Goal: Task Accomplishment & Management: Manage account settings

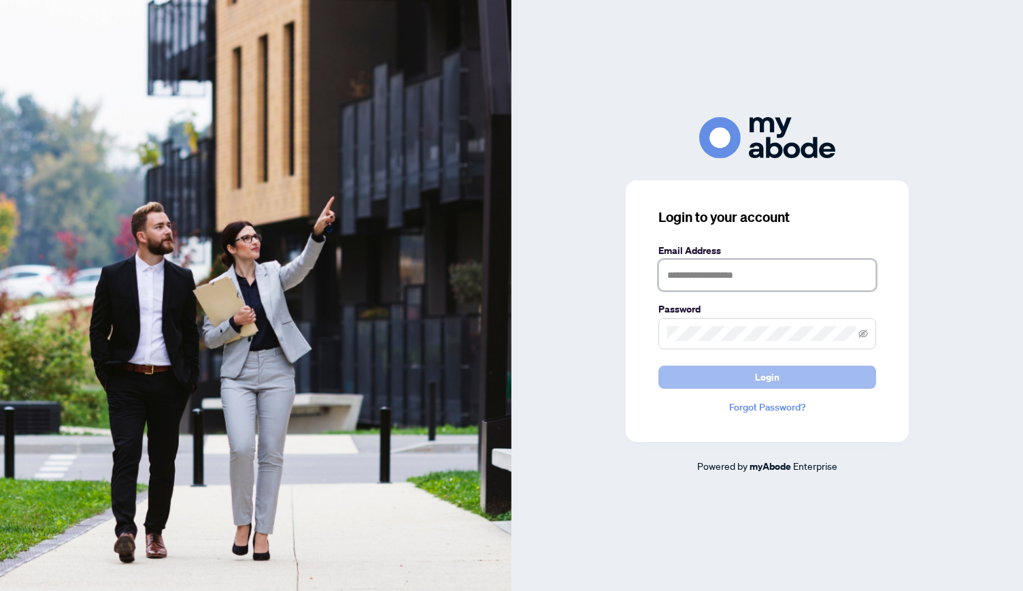
type input "**********"
click at [739, 380] on button "Login" at bounding box center [768, 376] width 218 height 23
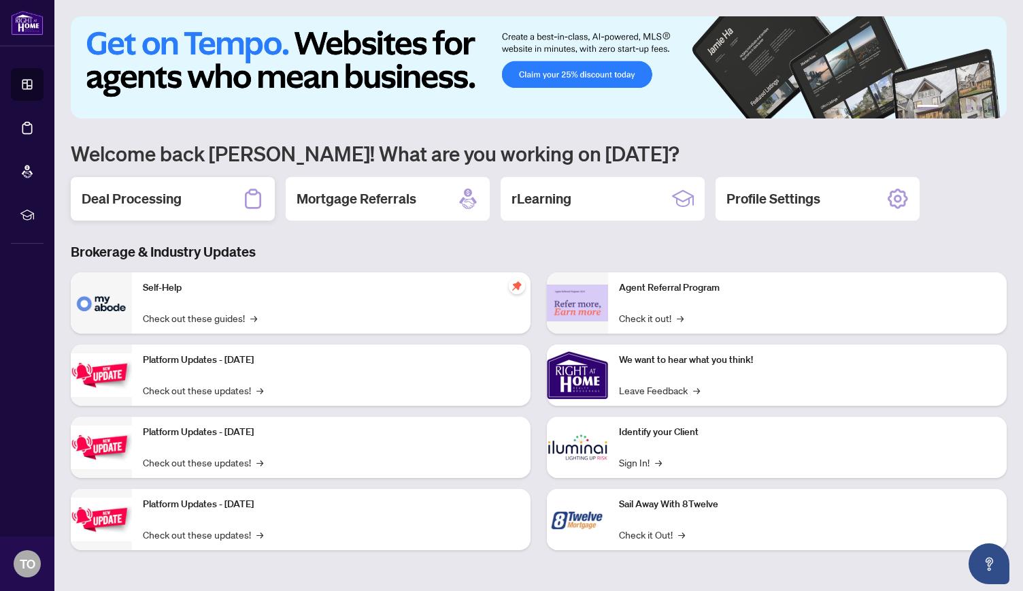
click at [154, 186] on div "Deal Processing" at bounding box center [173, 199] width 204 height 44
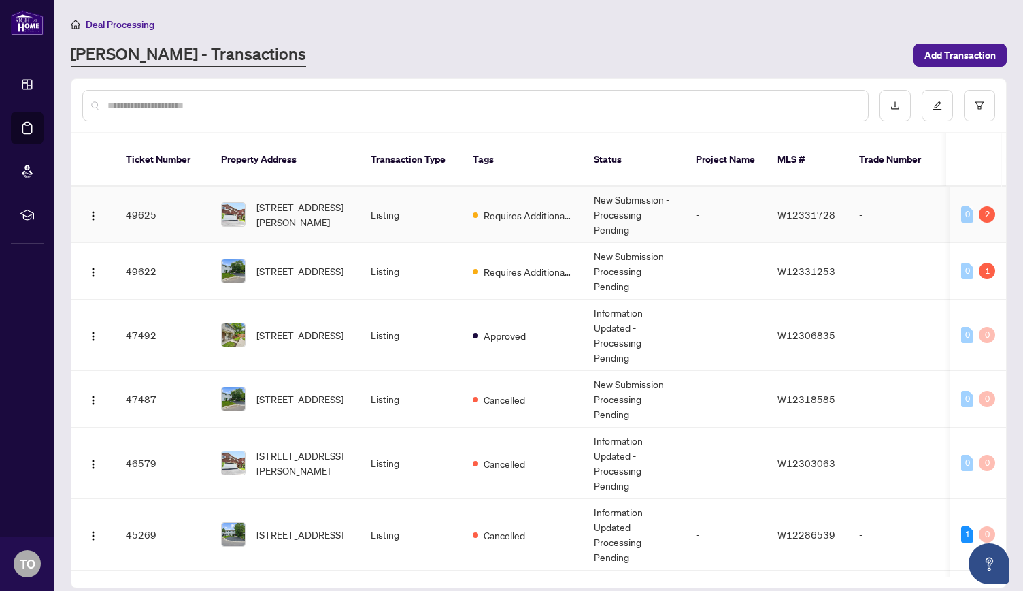
click at [344, 205] on span "[STREET_ADDRESS][PERSON_NAME]" at bounding box center [302, 214] width 93 height 30
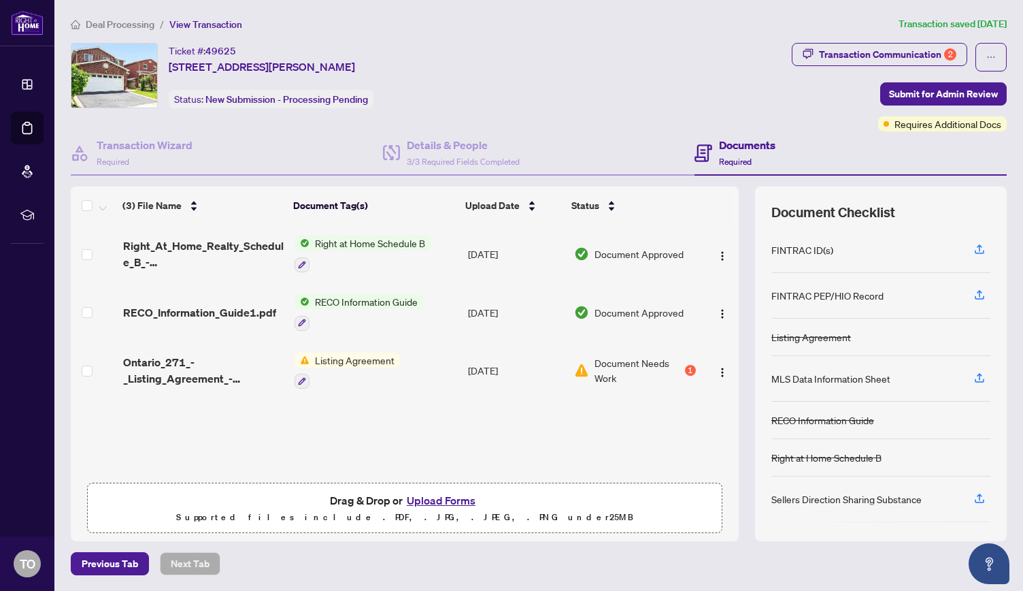
click at [435, 500] on button "Upload Forms" at bounding box center [441, 500] width 77 height 18
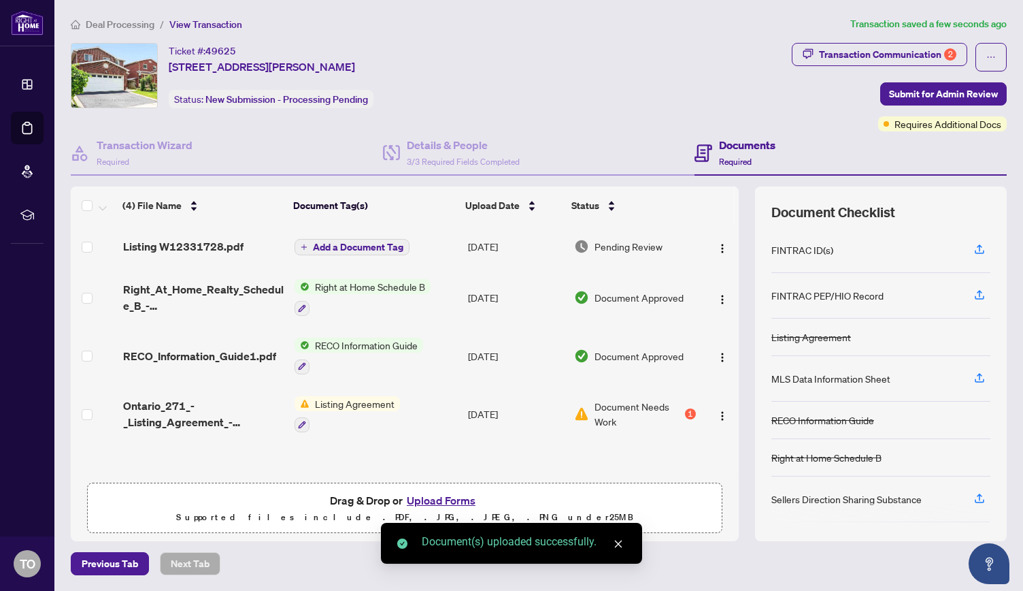
click at [449, 499] on button "Upload Forms" at bounding box center [441, 500] width 77 height 18
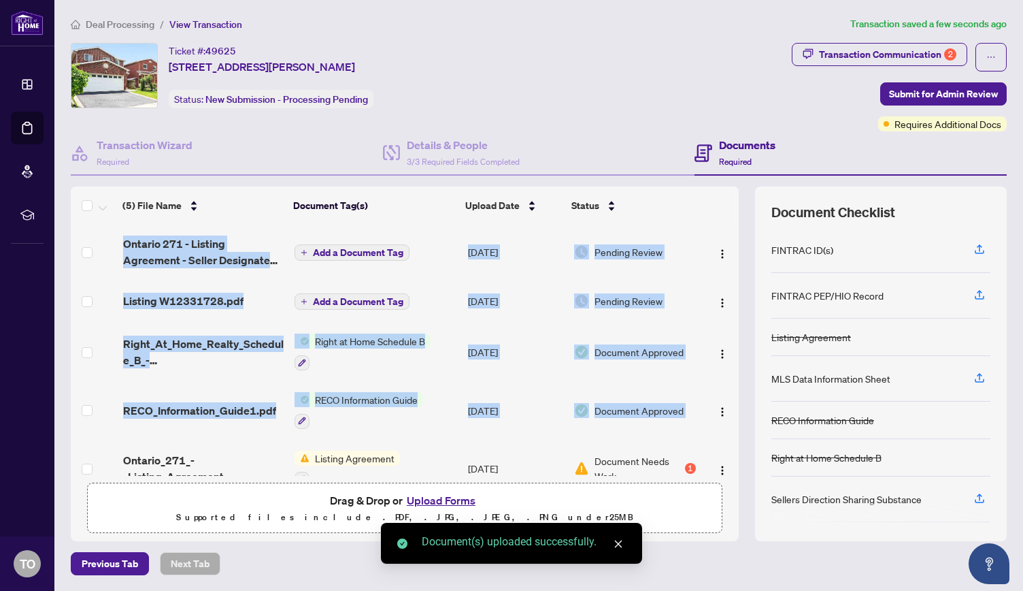
drag, startPoint x: 734, startPoint y: 397, endPoint x: 734, endPoint y: 458, distance: 61.2
click at [734, 458] on tbody "[GEOGRAPHIC_DATA] 271 - Listing Agreement - Seller Designated Representation Ag…" at bounding box center [405, 361] width 668 height 273
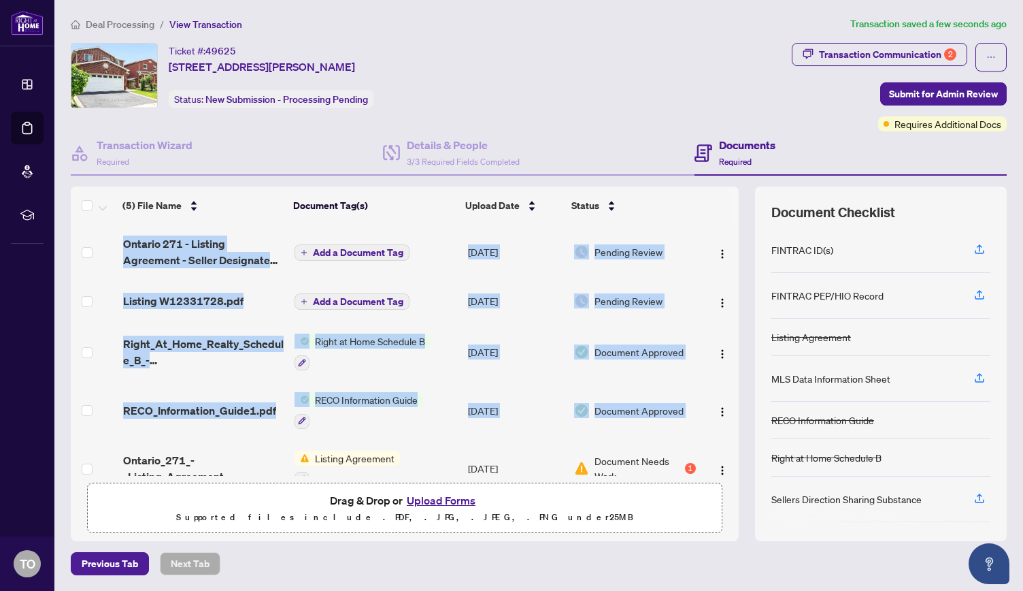
scroll to position [25, 0]
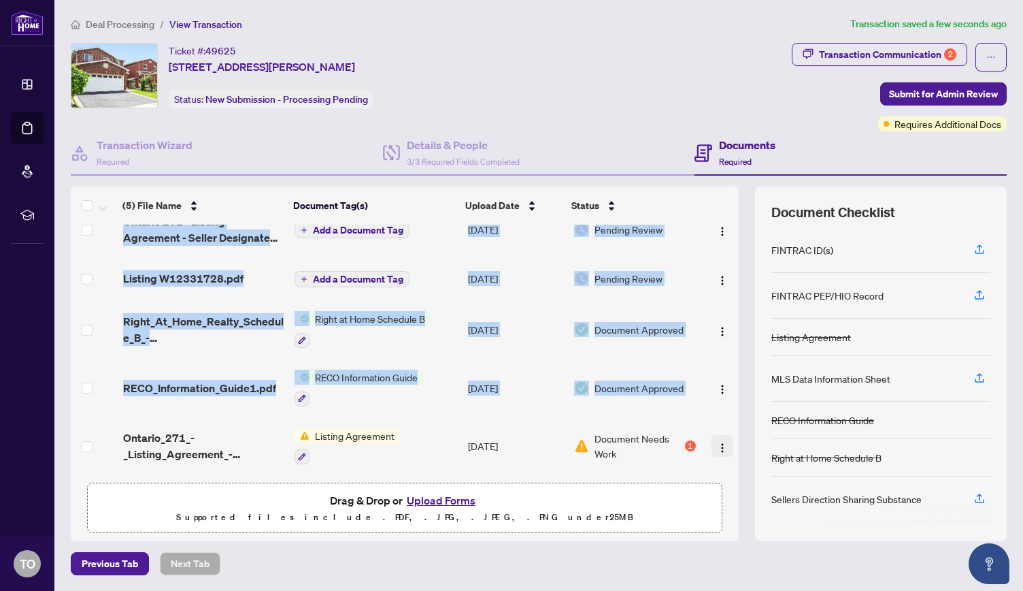
click at [717, 442] on img "button" at bounding box center [722, 447] width 11 height 11
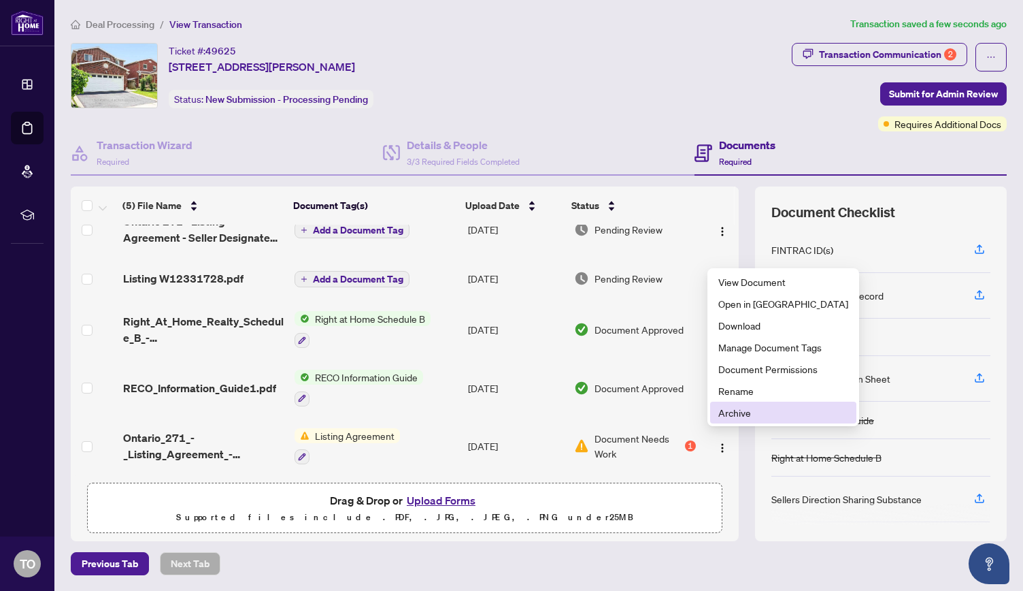
click at [720, 414] on span "Archive" at bounding box center [783, 412] width 130 height 15
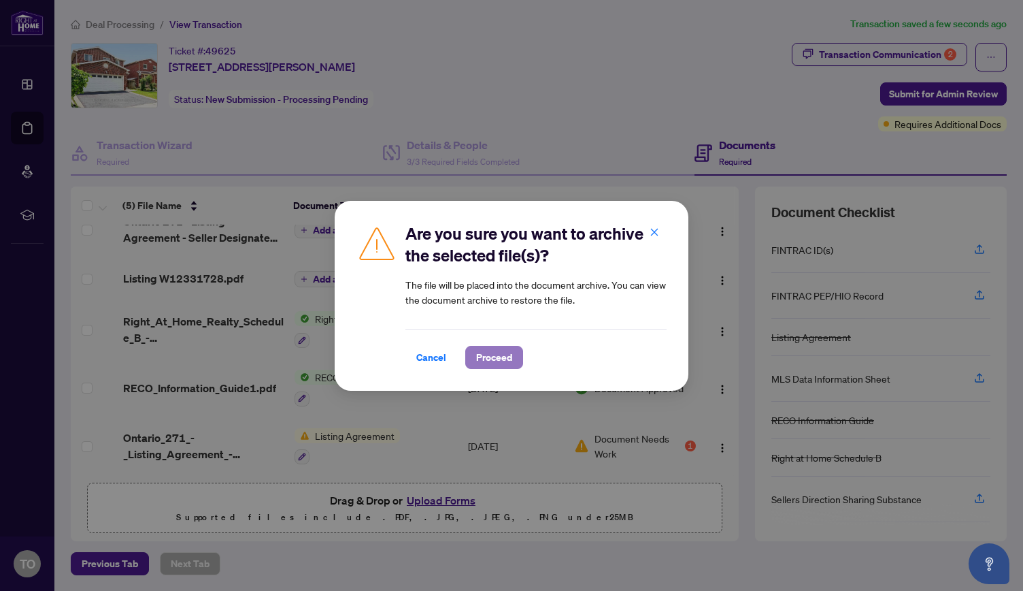
click at [497, 361] on span "Proceed" at bounding box center [494, 357] width 36 height 22
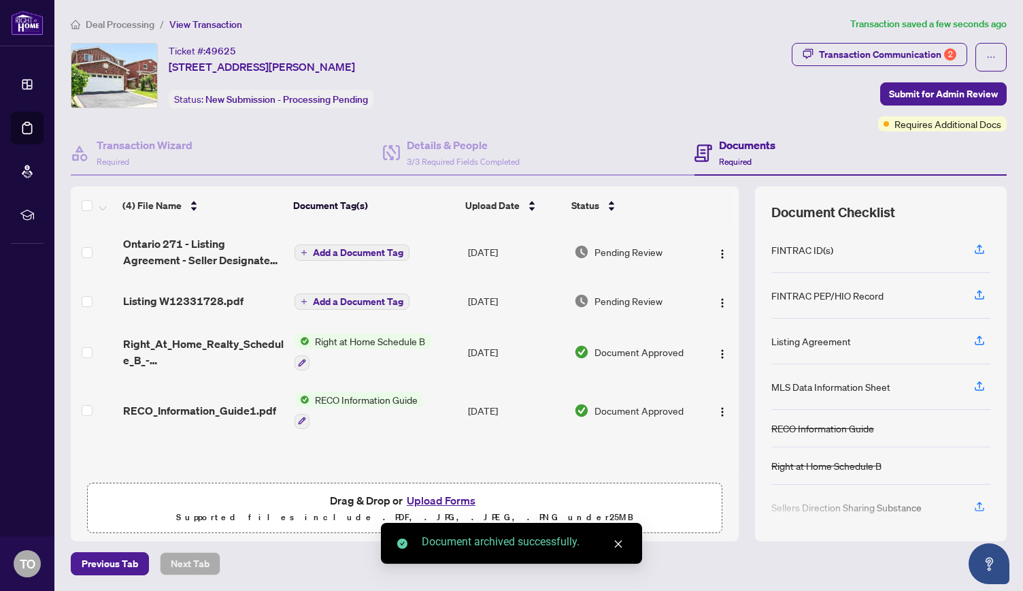
scroll to position [0, 0]
click at [361, 248] on span "Add a Document Tag" at bounding box center [358, 253] width 90 height 10
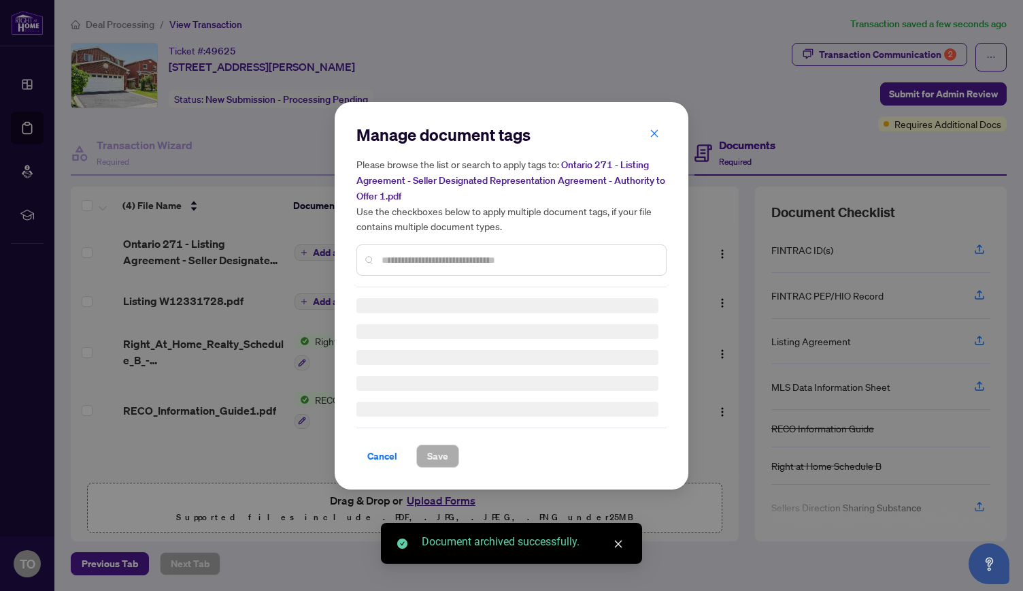
click at [425, 259] on div "Manage document tags Please browse the list or search to apply tags to: Ontario…" at bounding box center [511, 205] width 310 height 163
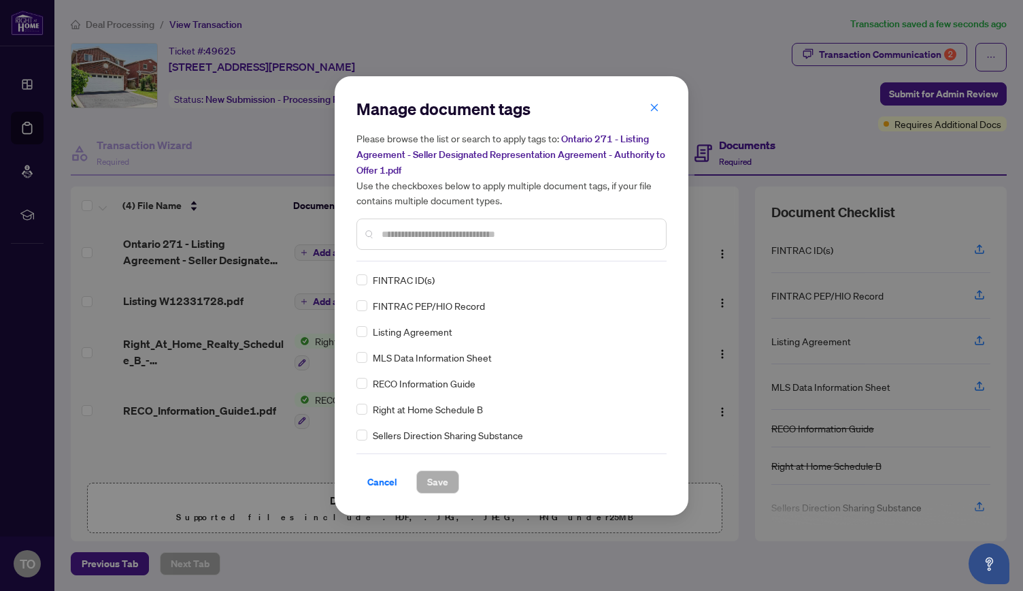
click at [412, 230] on input "text" at bounding box center [518, 234] width 273 height 15
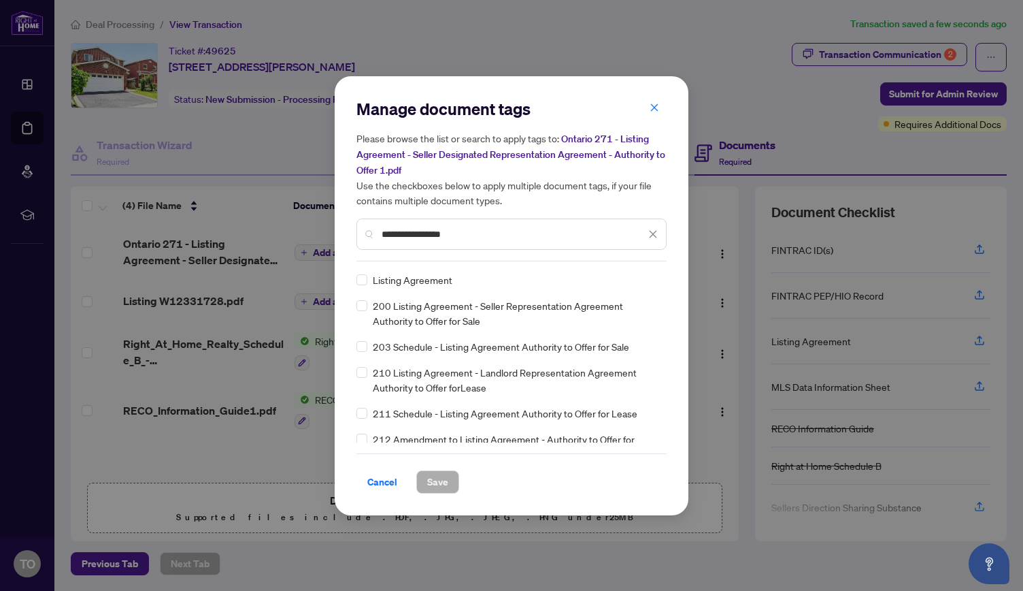
type input "**********"
click at [434, 480] on span "Save" at bounding box center [437, 482] width 21 height 22
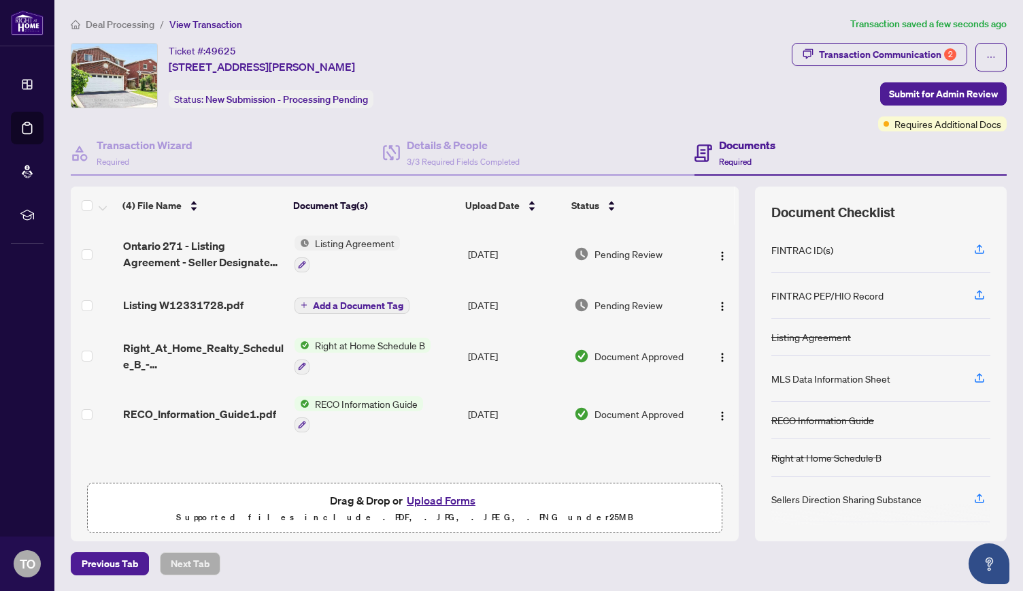
click at [353, 303] on span "Add a Document Tag" at bounding box center [358, 306] width 90 height 10
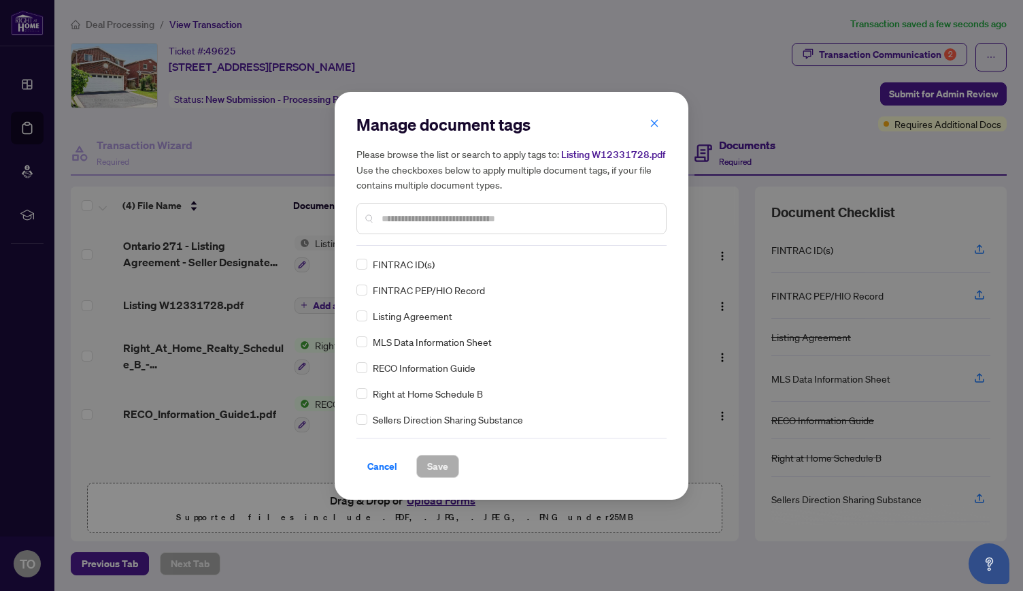
click at [427, 243] on div "Manage document tags Please browse the list or search to apply tags to: Listing…" at bounding box center [511, 180] width 310 height 132
click at [425, 225] on input "text" at bounding box center [518, 218] width 273 height 15
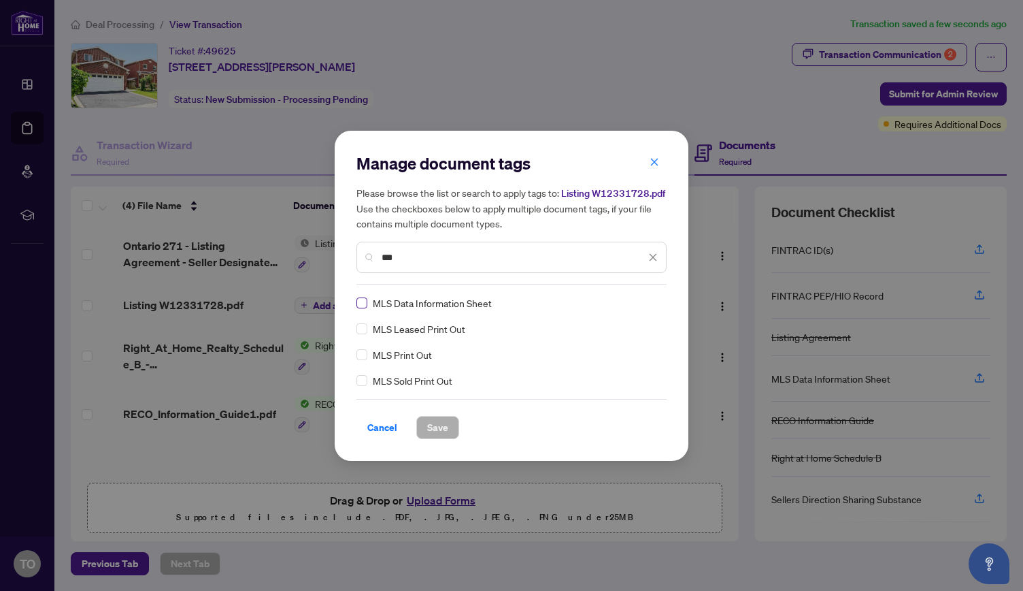
type input "***"
click at [439, 433] on span "Save" at bounding box center [437, 427] width 21 height 22
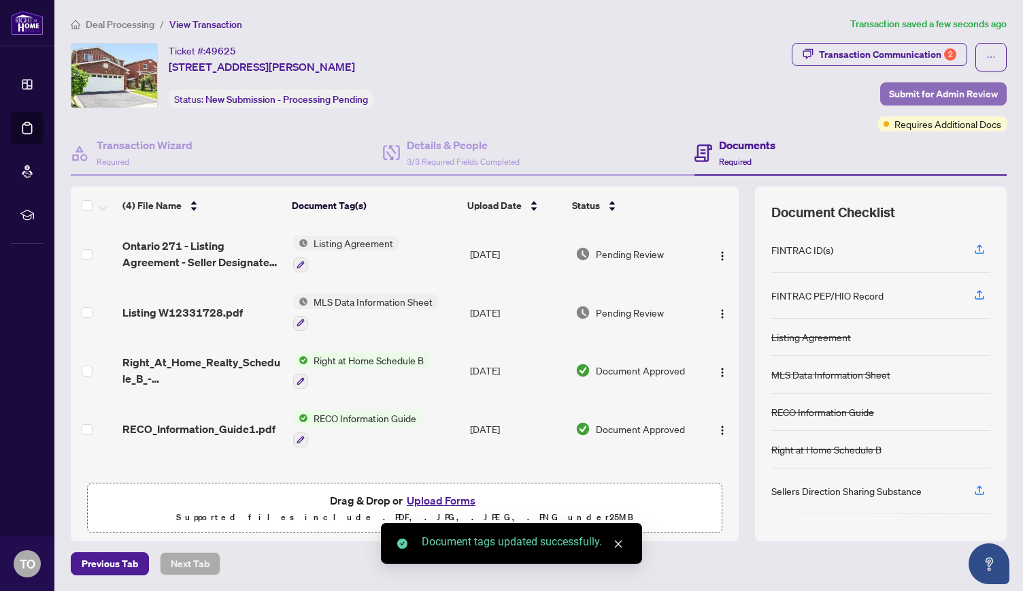
click at [928, 95] on span "Submit for Admin Review" at bounding box center [943, 94] width 109 height 22
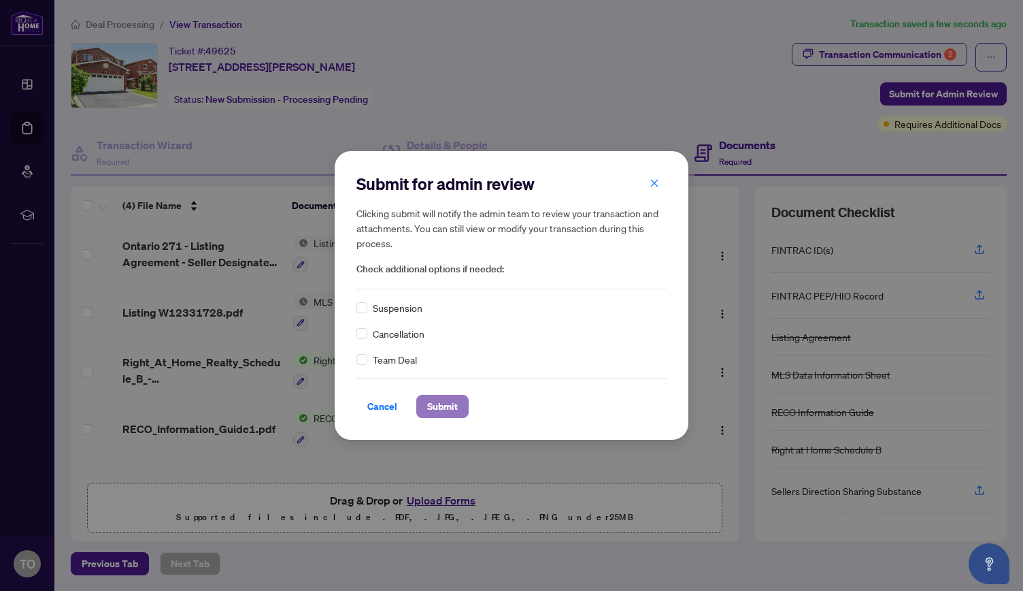
click at [447, 407] on span "Submit" at bounding box center [442, 406] width 31 height 22
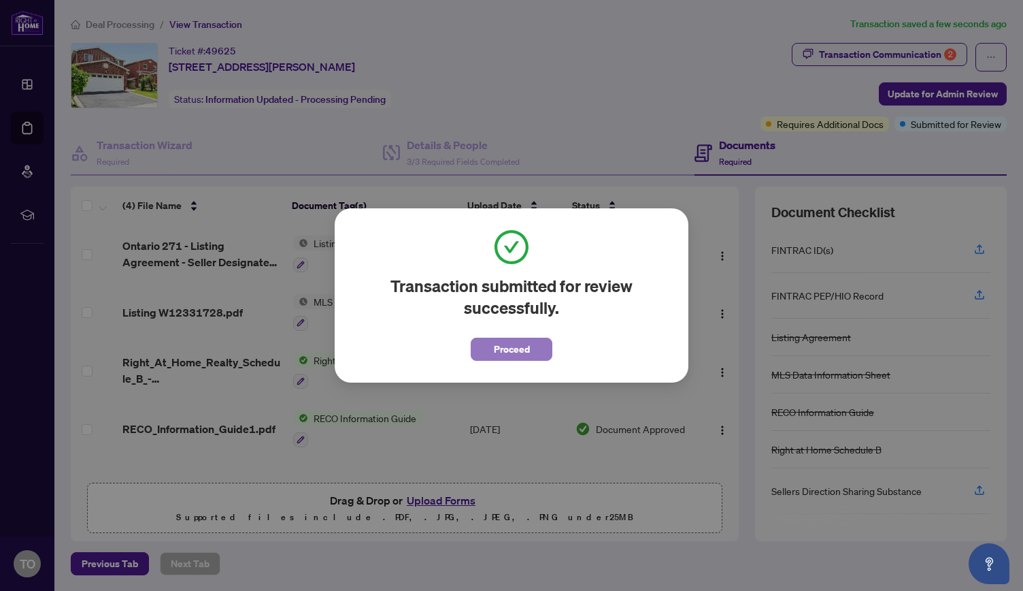
click at [509, 346] on span "Proceed" at bounding box center [512, 349] width 36 height 22
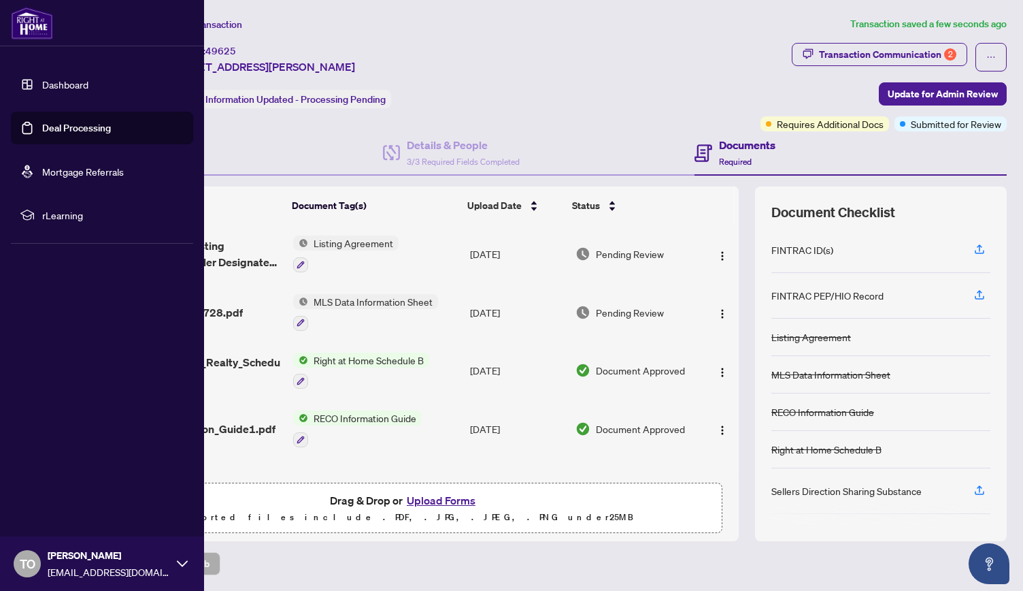
click at [42, 82] on link "Dashboard" at bounding box center [65, 84] width 46 height 12
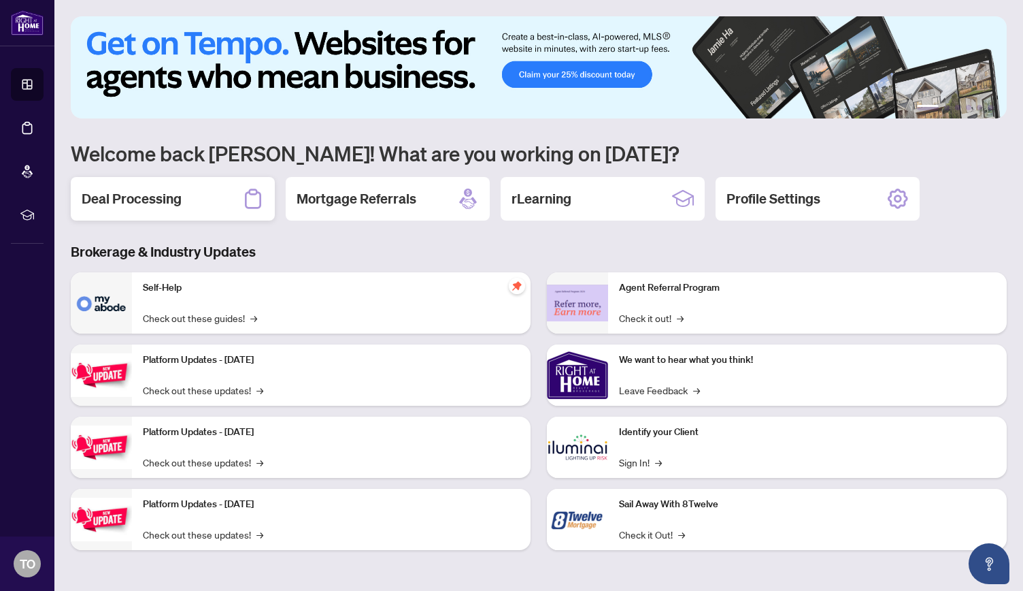
click at [162, 198] on h2 "Deal Processing" at bounding box center [132, 198] width 100 height 19
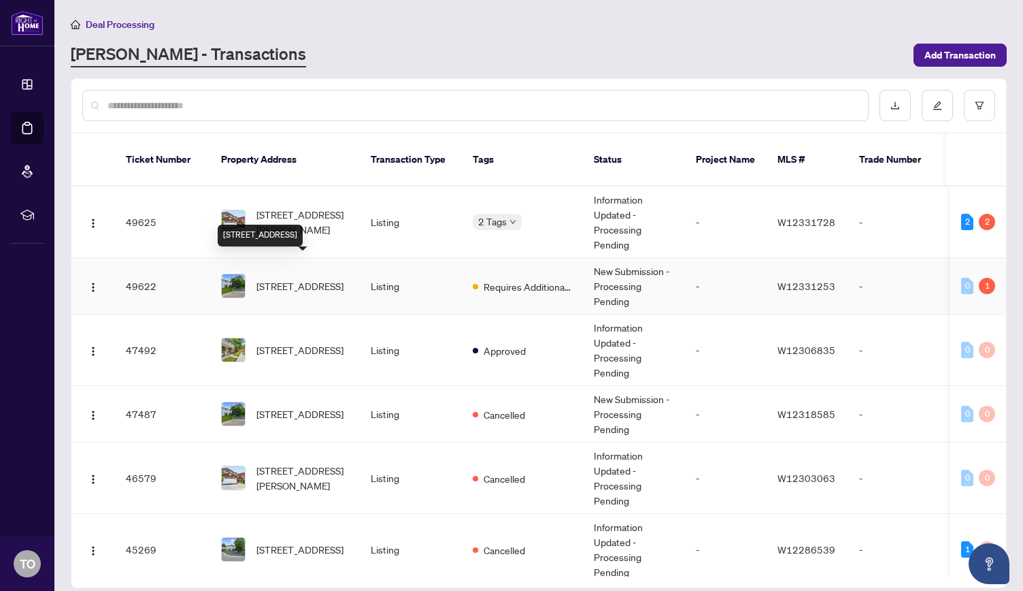
click at [306, 278] on span "[STREET_ADDRESS]" at bounding box center [299, 285] width 87 height 15
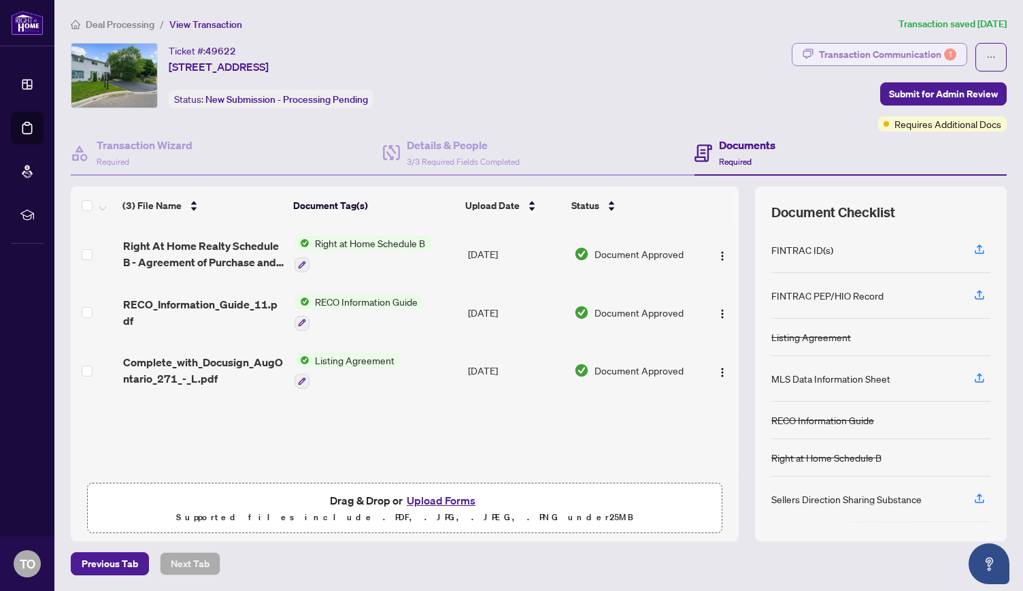
click at [919, 50] on div "Transaction Communication 1" at bounding box center [887, 55] width 137 height 22
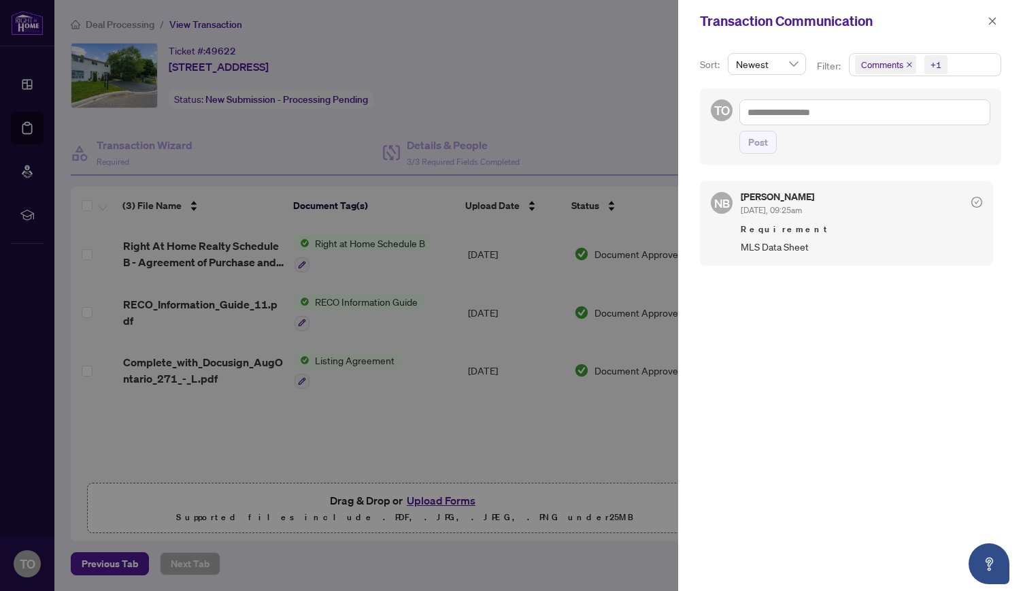
click at [558, 90] on div at bounding box center [511, 295] width 1023 height 591
